Goal: Complete application form

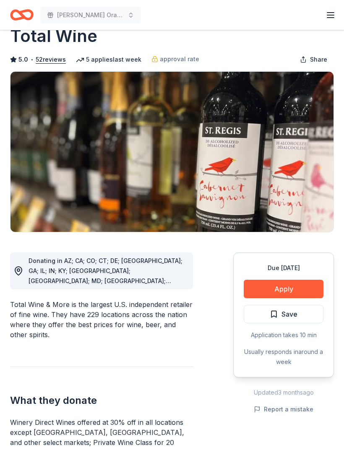
scroll to position [26, 0]
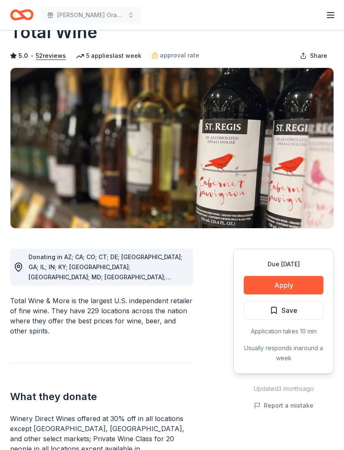
click at [300, 288] on button "Apply" at bounding box center [284, 285] width 80 height 18
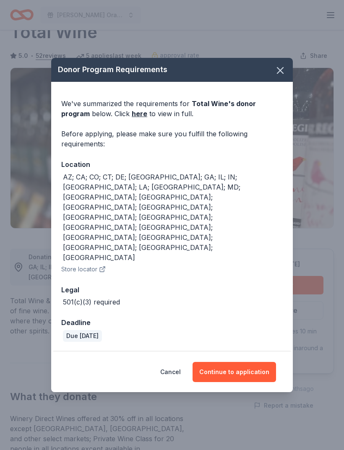
click at [256, 362] on button "Continue to application" at bounding box center [233, 372] width 83 height 20
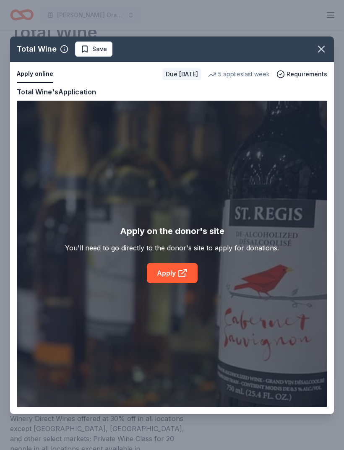
click at [164, 273] on div "Total Wine Save Apply online Due [DATE] 5 applies last week Requirements Copy a…" at bounding box center [172, 224] width 324 height 377
click at [167, 275] on div "Total Wine Save Apply online Due [DATE] 5 applies last week Requirements Copy a…" at bounding box center [172, 224] width 324 height 377
click at [183, 268] on div "Total Wine Save Apply online Due [DATE] 5 applies last week Requirements Copy a…" at bounding box center [172, 224] width 324 height 377
click at [325, 48] on icon "button" at bounding box center [321, 49] width 12 height 12
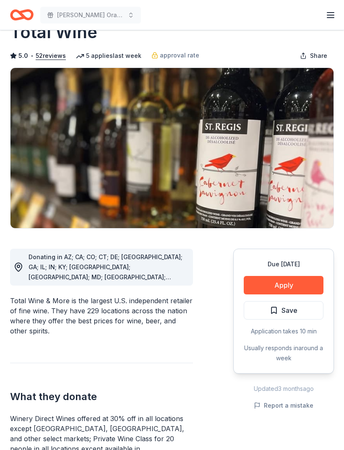
click at [304, 283] on button "Apply" at bounding box center [284, 285] width 80 height 18
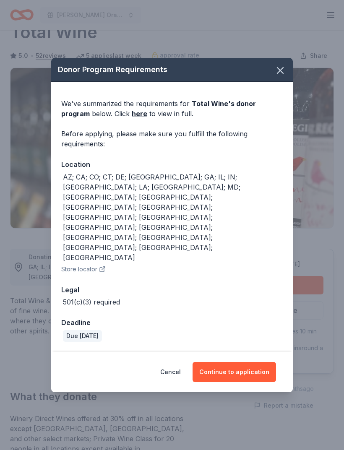
click at [250, 362] on button "Continue to application" at bounding box center [233, 372] width 83 height 20
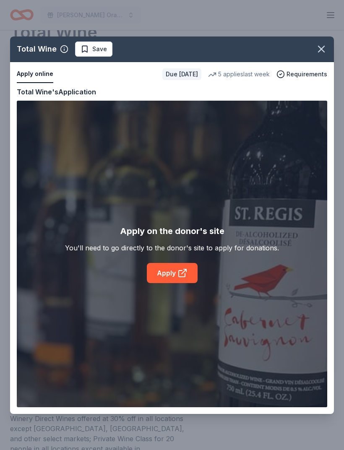
click at [185, 274] on div "Total Wine Save Apply online Due [DATE] 5 applies last week Requirements Copy a…" at bounding box center [172, 224] width 324 height 377
click at [186, 273] on div "Total Wine Save Apply online Due [DATE] 5 applies last week Requirements Copy a…" at bounding box center [172, 224] width 324 height 377
click at [177, 276] on div "Total Wine Save Apply online Due [DATE] 5 applies last week Requirements Copy a…" at bounding box center [172, 224] width 324 height 377
click at [178, 278] on div "Total Wine Save Apply online Due [DATE] 5 applies last week Requirements Copy a…" at bounding box center [172, 224] width 324 height 377
click at [188, 268] on div "Total Wine Save Apply online Due [DATE] 5 applies last week Requirements Copy a…" at bounding box center [172, 224] width 324 height 377
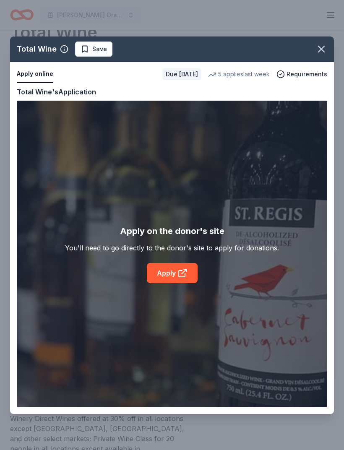
click at [188, 268] on div "Total Wine Save Apply online Due [DATE] 5 applies last week Requirements Copy a…" at bounding box center [172, 224] width 324 height 377
click at [325, 56] on button "button" at bounding box center [321, 49] width 18 height 18
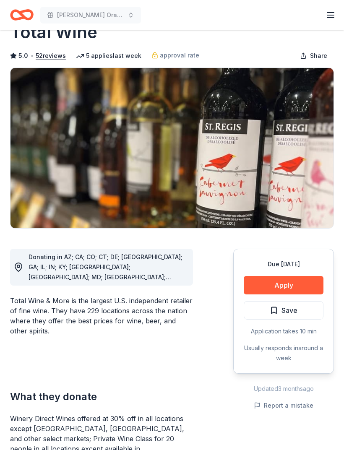
click at [309, 290] on button "Apply" at bounding box center [284, 285] width 80 height 18
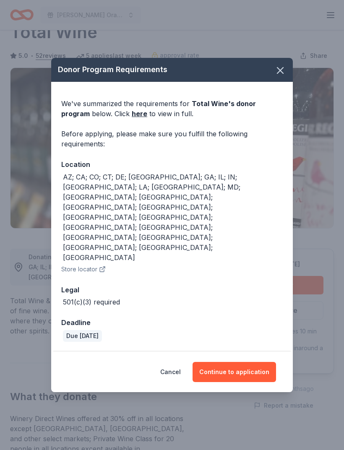
click at [262, 362] on button "Continue to application" at bounding box center [233, 372] width 83 height 20
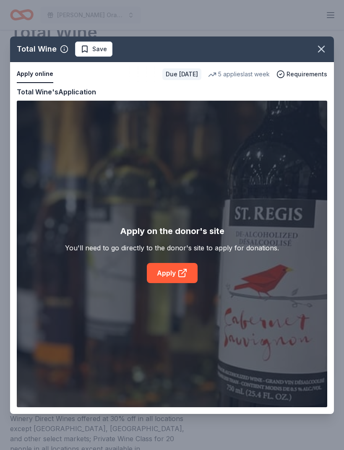
click at [180, 272] on div "Total Wine Save Apply online Due [DATE] 5 applies last week Requirements Copy a…" at bounding box center [172, 224] width 324 height 377
click at [322, 48] on icon "button" at bounding box center [321, 49] width 6 height 6
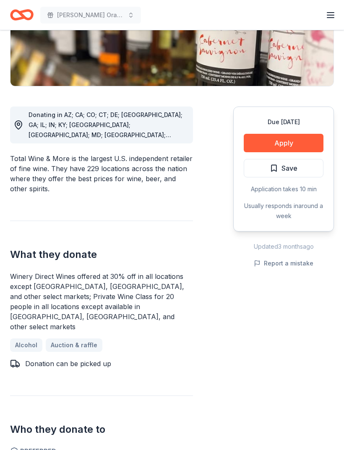
scroll to position [169, 0]
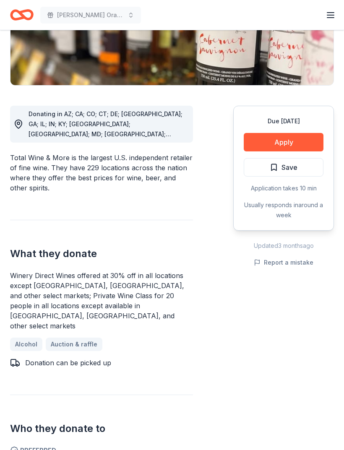
click at [273, 144] on button "Apply" at bounding box center [284, 142] width 80 height 18
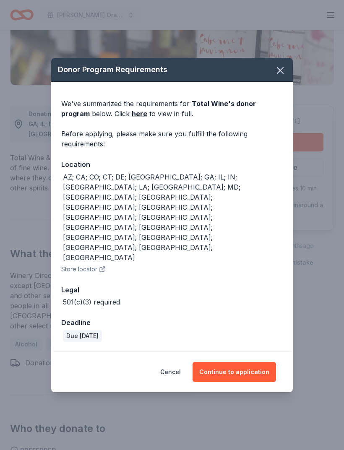
click at [225, 362] on button "Continue to application" at bounding box center [233, 372] width 83 height 20
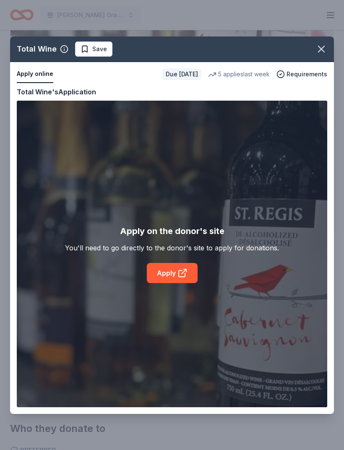
click at [178, 289] on div "Total Wine Save Apply online Due [DATE] 5 applies last week Requirements Copy a…" at bounding box center [172, 224] width 324 height 377
click at [28, 96] on div "Total Wine Save Apply online Due [DATE] 5 applies last week Requirements Copy a…" at bounding box center [172, 224] width 324 height 377
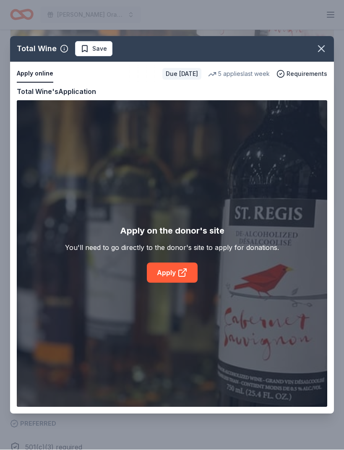
scroll to position [196, 0]
